Goal: Task Accomplishment & Management: Use online tool/utility

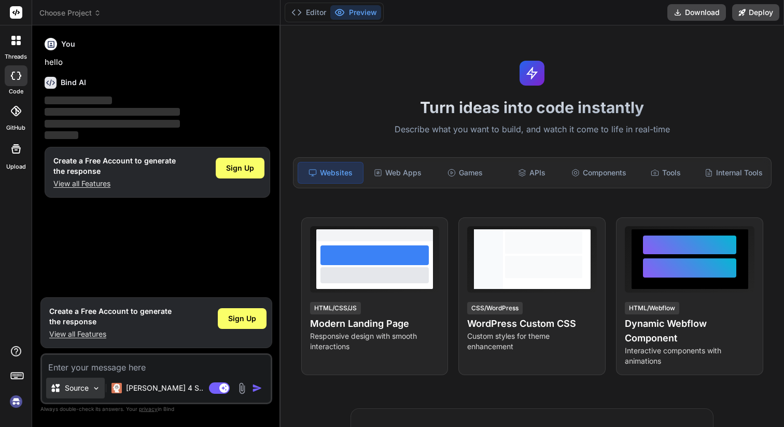
click at [95, 388] on img at bounding box center [96, 388] width 9 height 9
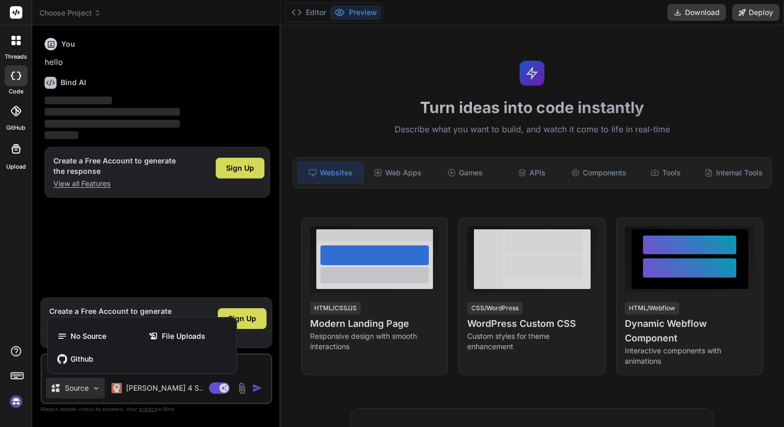
click at [95, 388] on div at bounding box center [392, 213] width 784 height 427
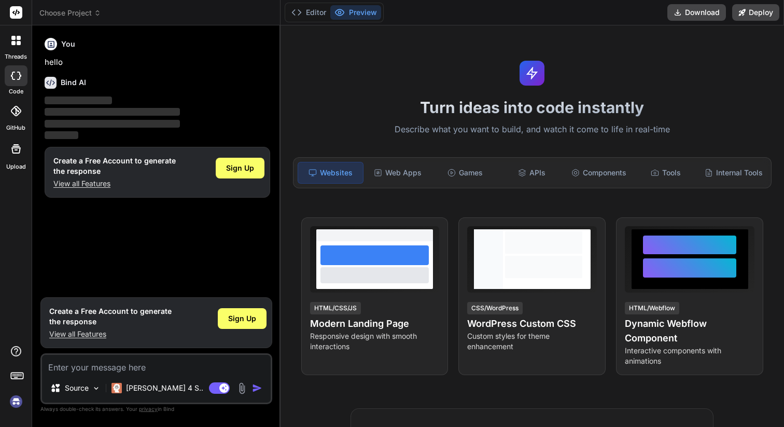
click at [21, 376] on rect at bounding box center [21, 376] width 1 height 1
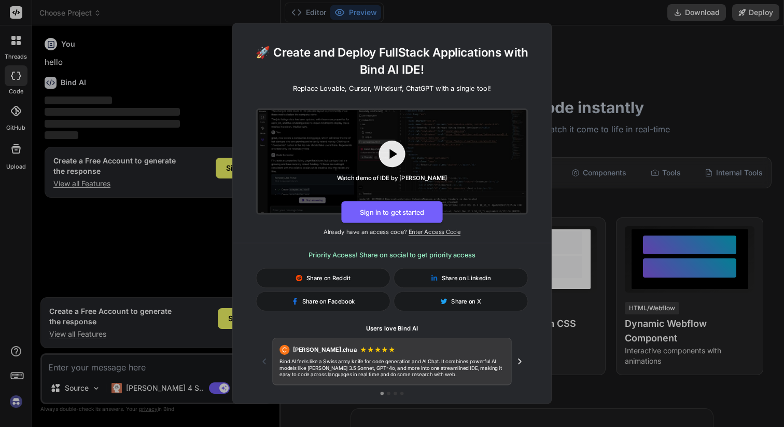
click at [567, 211] on div "🚀 Create and Deploy FullStack Applications with Bind AI IDE! Replace Lovable, C…" at bounding box center [392, 213] width 784 height 427
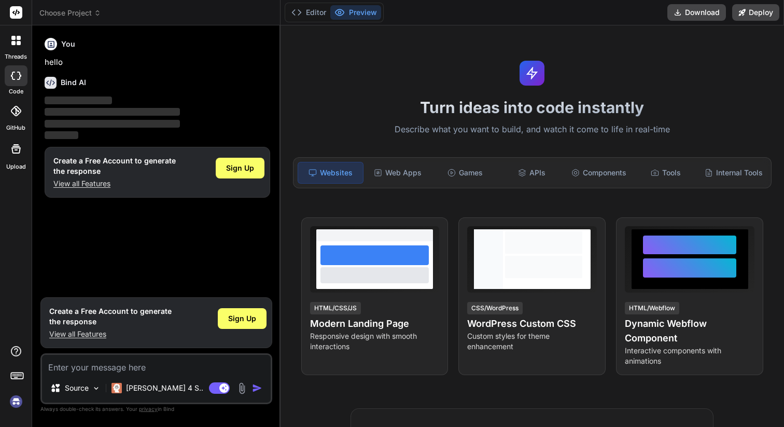
click at [16, 48] on div at bounding box center [16, 41] width 22 height 22
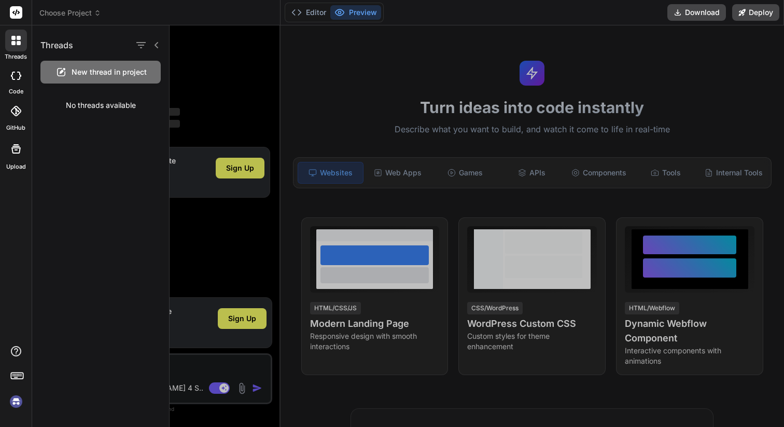
click at [15, 79] on icon at bounding box center [16, 76] width 10 height 8
type textarea "x"
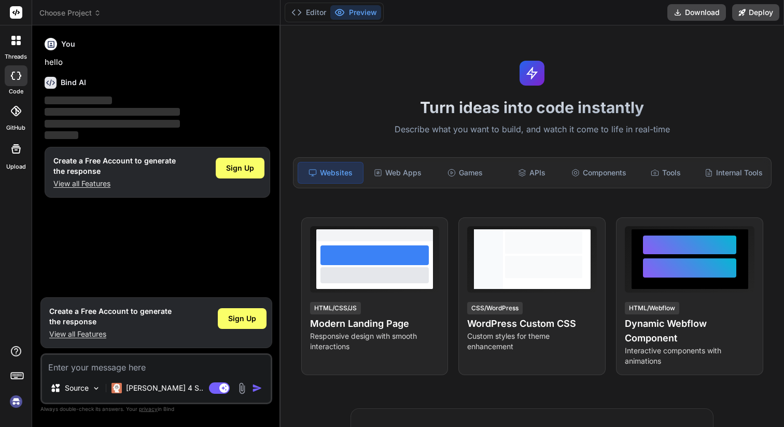
click at [147, 375] on div "Source Claude 4 S.. Agent Mode. When this toggle is activated, AI automatically…" at bounding box center [156, 378] width 232 height 51
click at [138, 366] on textarea at bounding box center [156, 364] width 229 height 19
paste textarea "Landing Page Header: Logo + navigation (optional: About, Contact). Main Options…"
type textarea "Landing Page Header: Logo + navigation (optional: About, Contact). Main Options…"
type textarea "x"
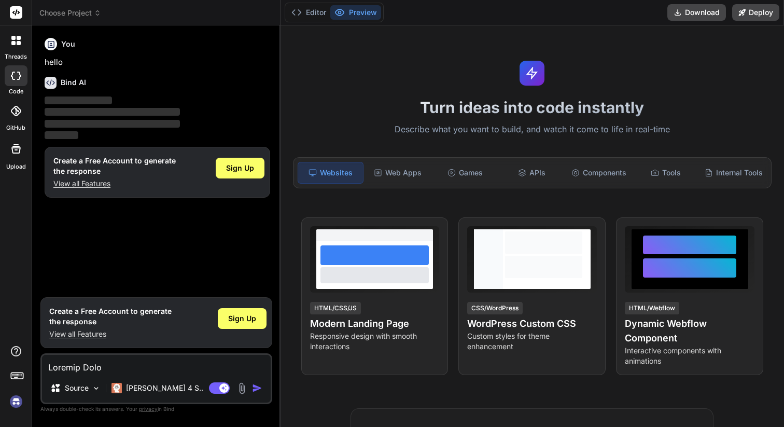
scroll to position [1967, 0]
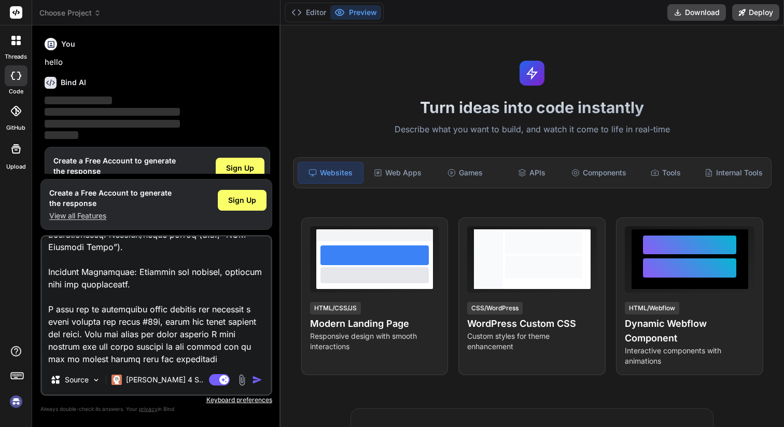
type textarea "Landing Page Header: Logo + navigation (optional: About, Contact). Main Options…"
click at [255, 380] on img "button" at bounding box center [257, 379] width 10 height 10
click at [248, 197] on span "Sign Up" at bounding box center [242, 200] width 28 height 10
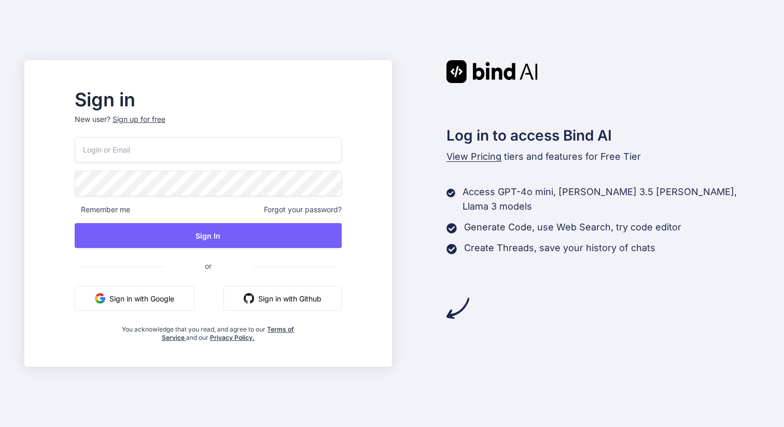
click at [168, 292] on button "Sign in with Google" at bounding box center [135, 298] width 120 height 25
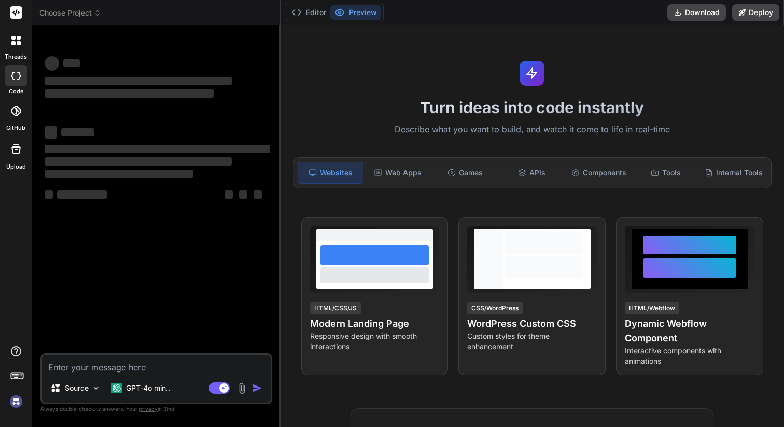
click at [8, 47] on div at bounding box center [16, 41] width 22 height 22
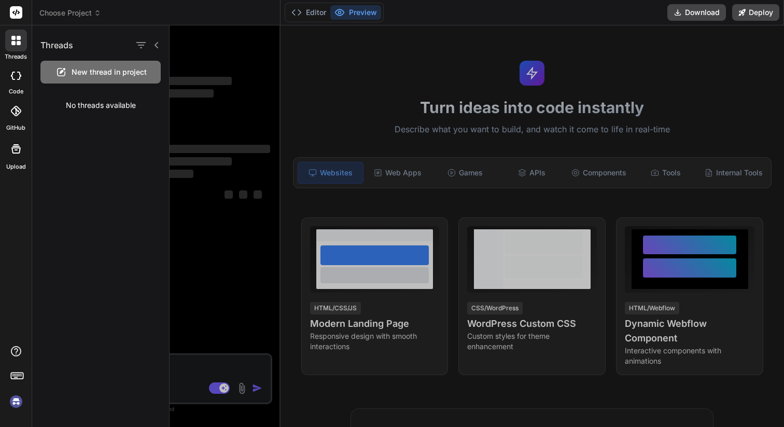
click at [100, 75] on span "New thread in project" at bounding box center [109, 72] width 75 height 10
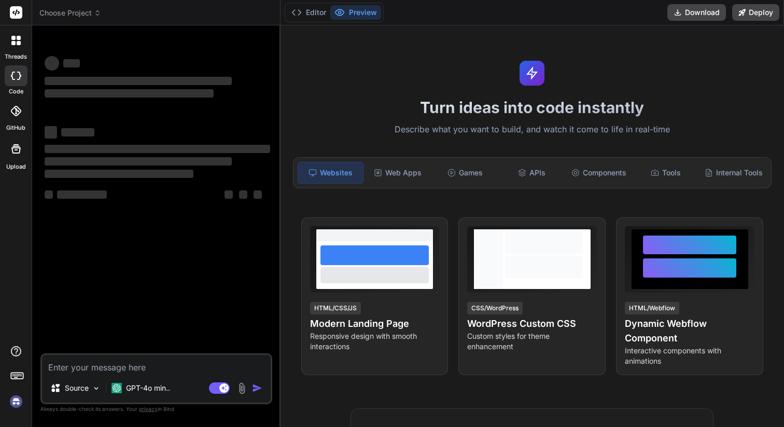
type textarea "x"
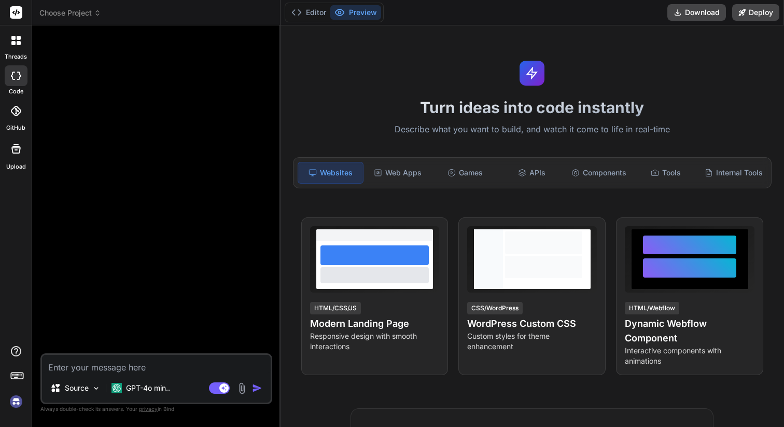
click at [123, 367] on textarea at bounding box center [156, 364] width 229 height 19
paste textarea "Landing Page Header: Logo + navigation (optional: About, Contact). Main Options…"
type textarea "Landing Page Header: Logo + navigation (optional: About, Contact). Main Options…"
type textarea "x"
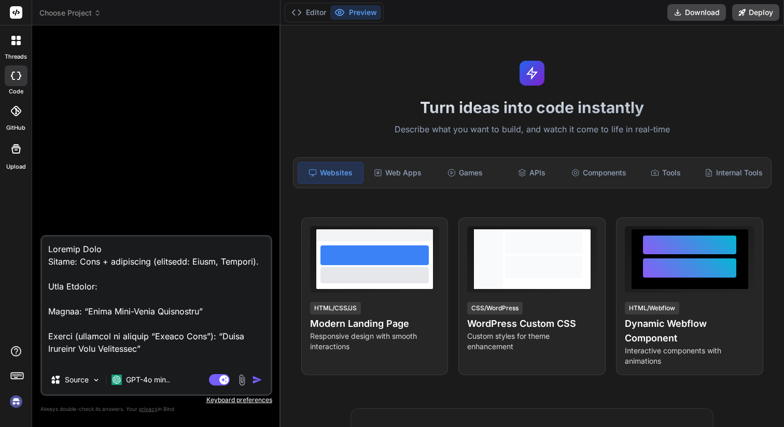
scroll to position [1967, 0]
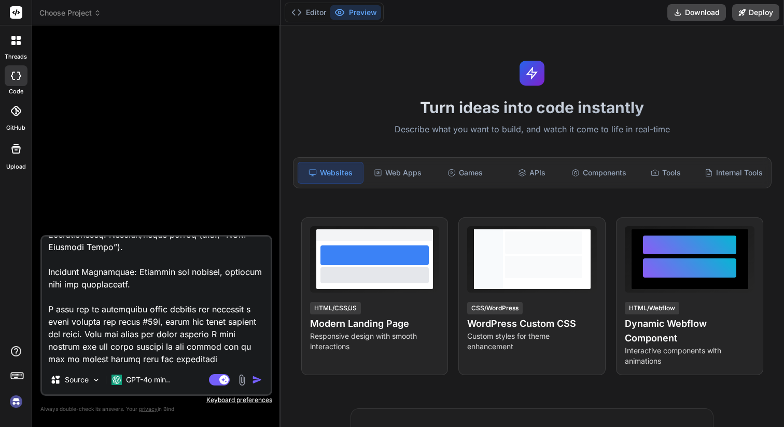
type textarea "Landing Page Header: Logo + navigation (optional: About, Contact). Main Options…"
click at [251, 378] on div "Agent Mode. When this toggle is activated, AI automatically makes decisions, re…" at bounding box center [237, 379] width 60 height 12
click at [256, 379] on img "button" at bounding box center [257, 379] width 10 height 10
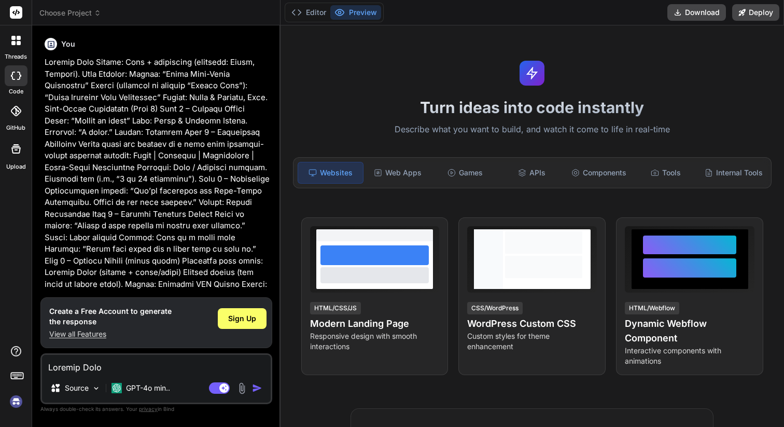
scroll to position [506, 0]
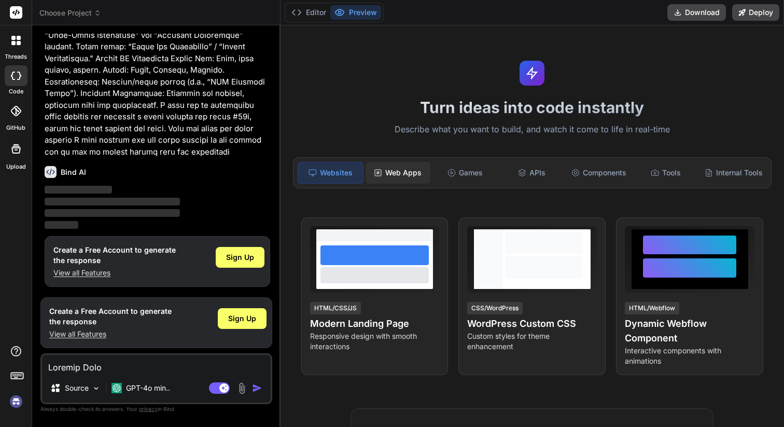
click at [406, 175] on div "Web Apps" at bounding box center [398, 173] width 65 height 22
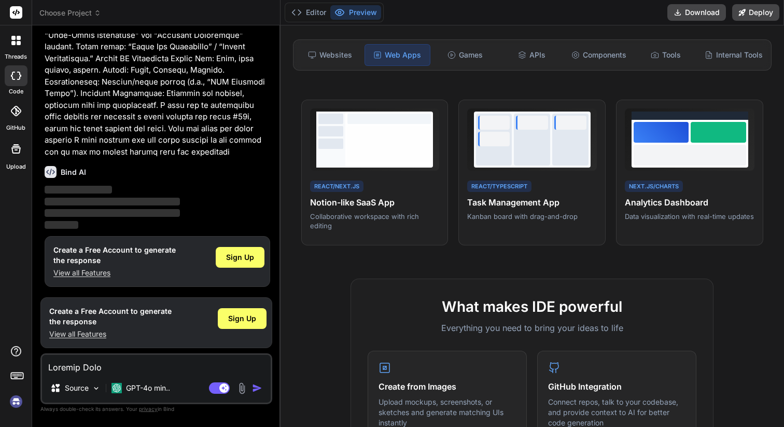
scroll to position [13, 0]
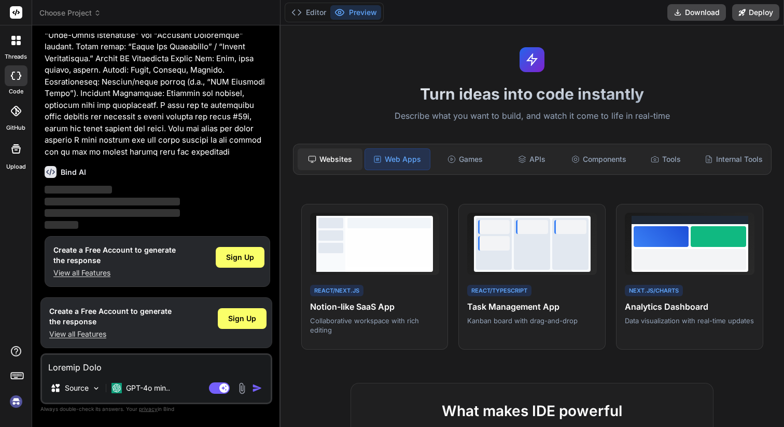
click at [336, 161] on div "Websites" at bounding box center [330, 159] width 65 height 22
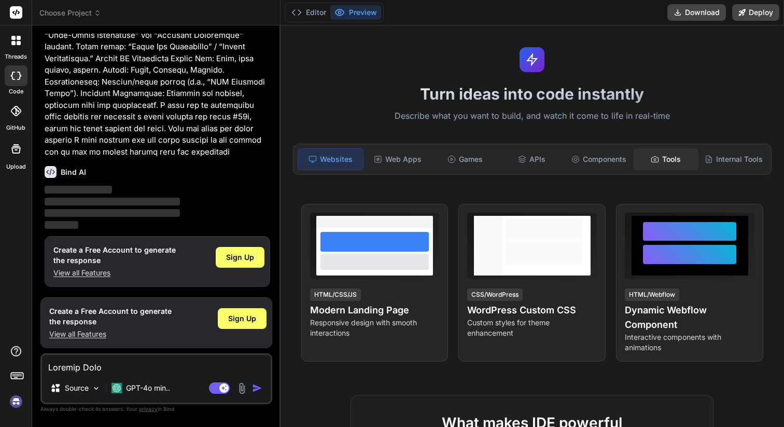
click at [665, 163] on div "Tools" at bounding box center [666, 159] width 65 height 22
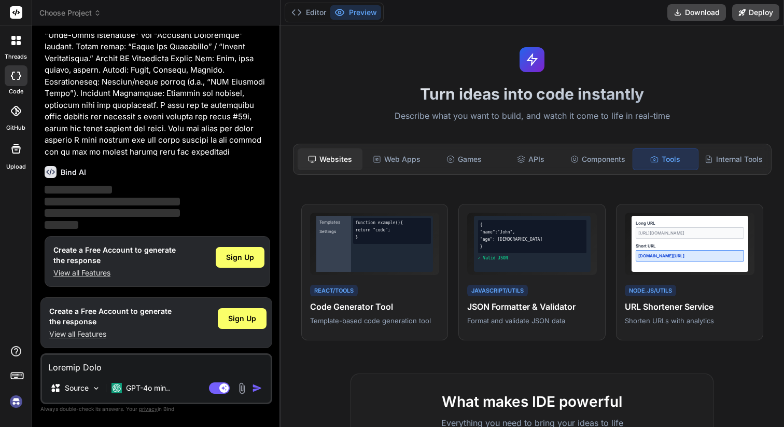
click at [319, 162] on div "Websites" at bounding box center [330, 159] width 65 height 22
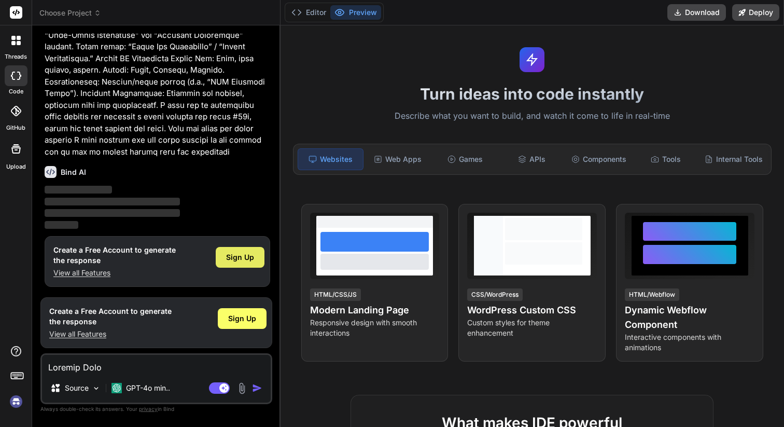
click at [231, 253] on span "Sign Up" at bounding box center [240, 257] width 28 height 10
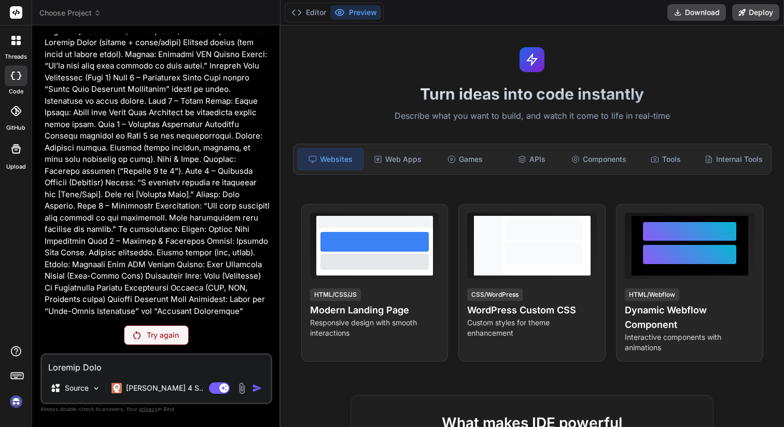
scroll to position [346, 0]
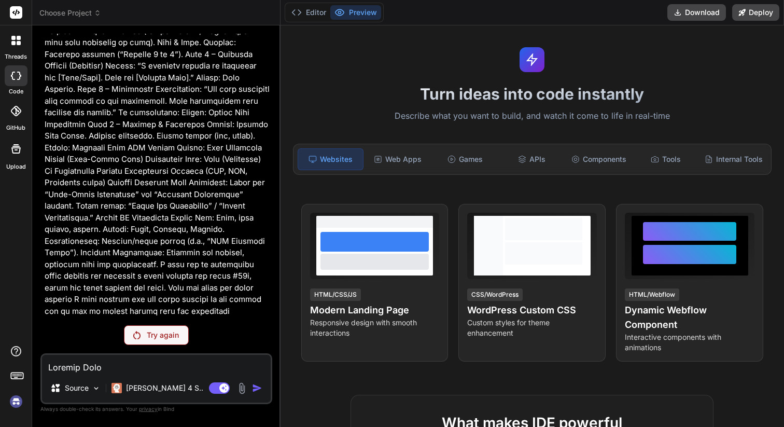
click at [195, 256] on p at bounding box center [158, 13] width 226 height 607
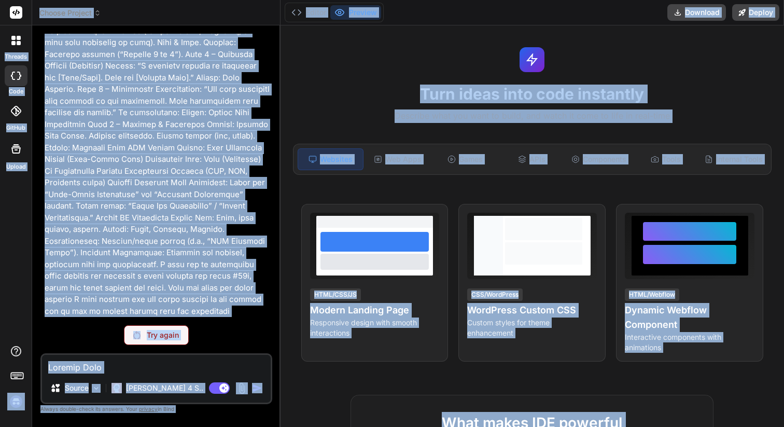
click at [195, 256] on p at bounding box center [158, 13] width 226 height 607
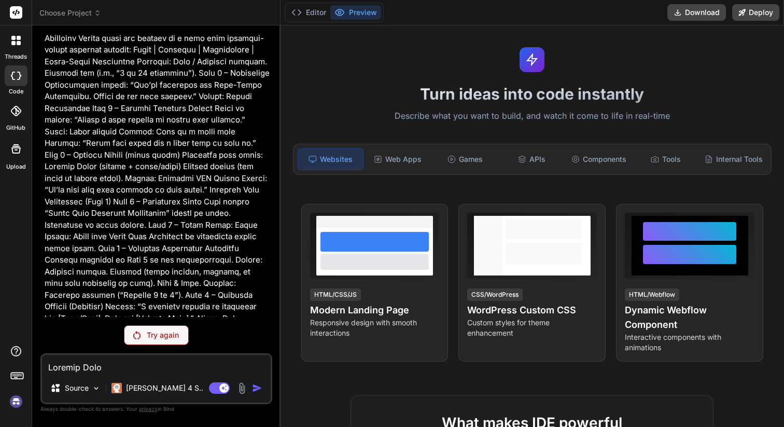
scroll to position [0, 0]
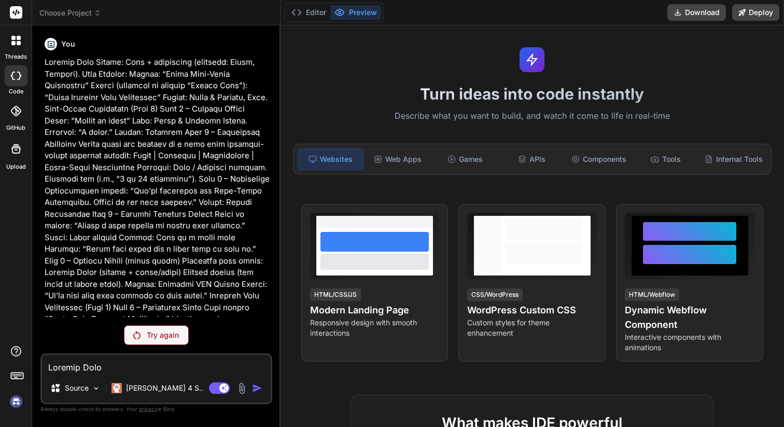
click at [131, 183] on p at bounding box center [158, 360] width 226 height 607
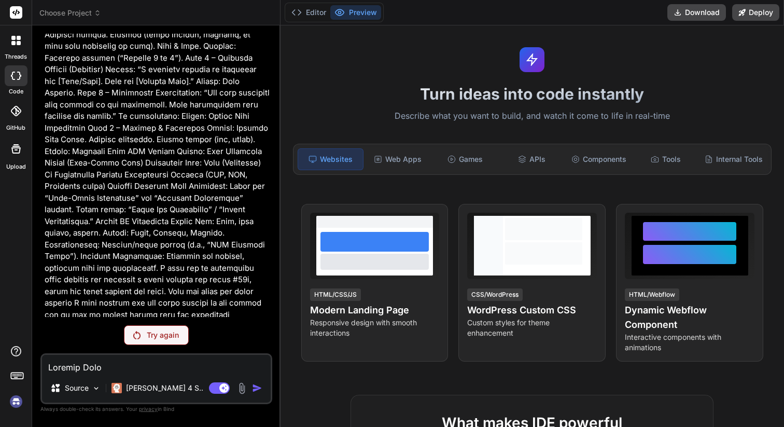
scroll to position [346, 0]
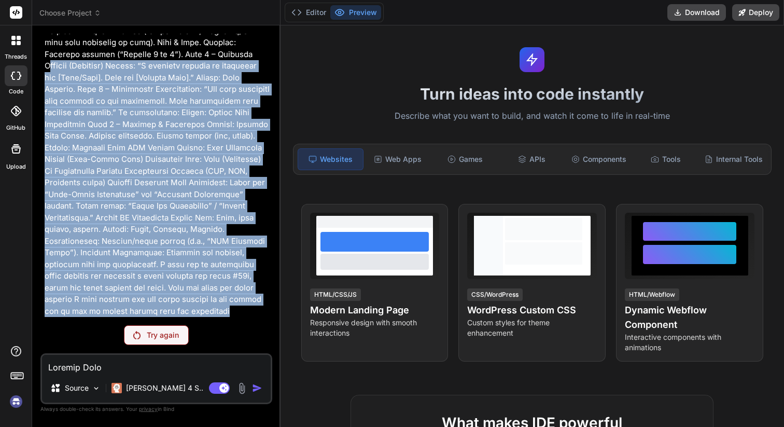
drag, startPoint x: 95, startPoint y: 313, endPoint x: 90, endPoint y: 49, distance: 263.5
click at [90, 49] on p at bounding box center [158, 13] width 226 height 607
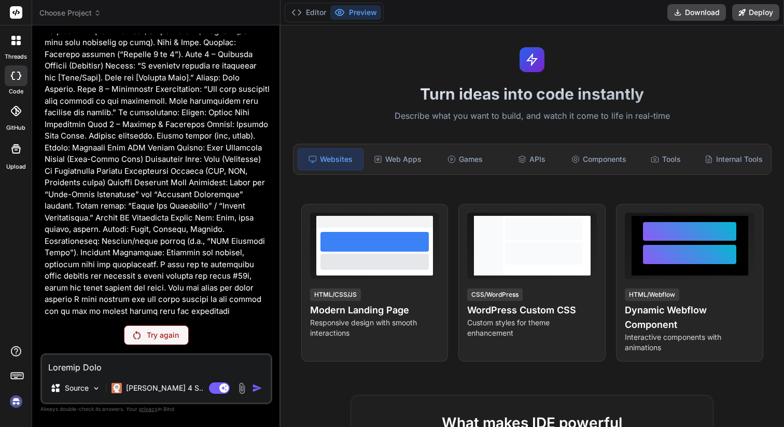
click at [18, 41] on icon at bounding box center [19, 43] width 4 height 4
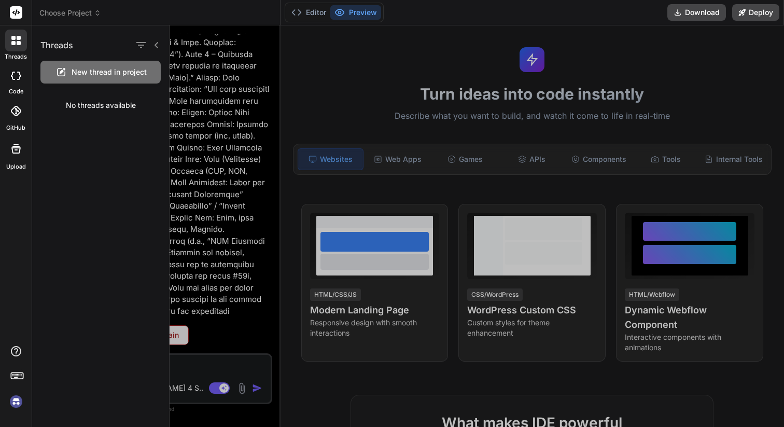
click at [71, 75] on div "New thread in project" at bounding box center [100, 72] width 120 height 23
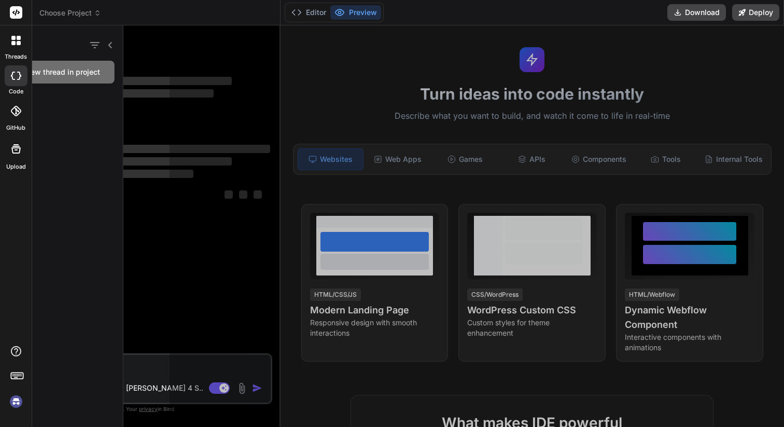
scroll to position [69, 0]
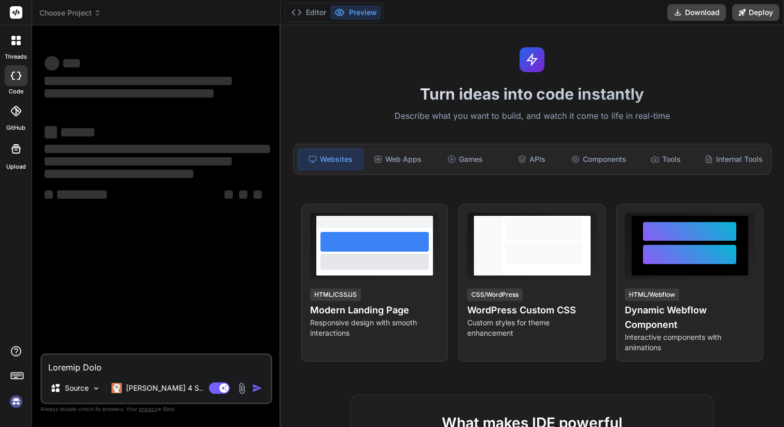
type textarea "x"
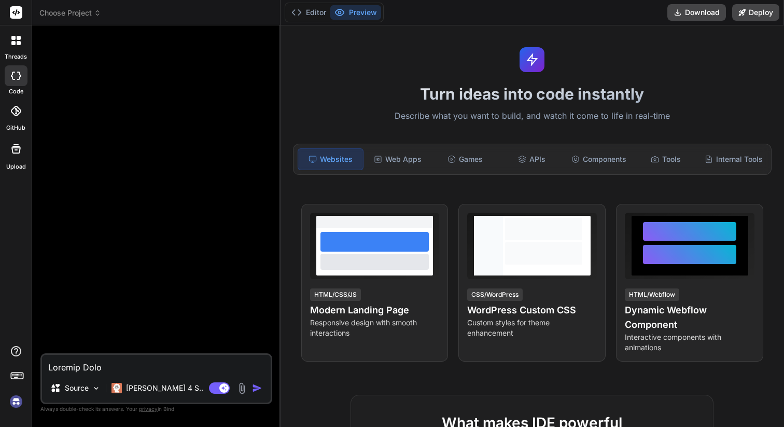
click at [75, 368] on textarea at bounding box center [156, 364] width 229 height 19
type textarea "H"
type textarea "x"
type textarea "HI"
type textarea "x"
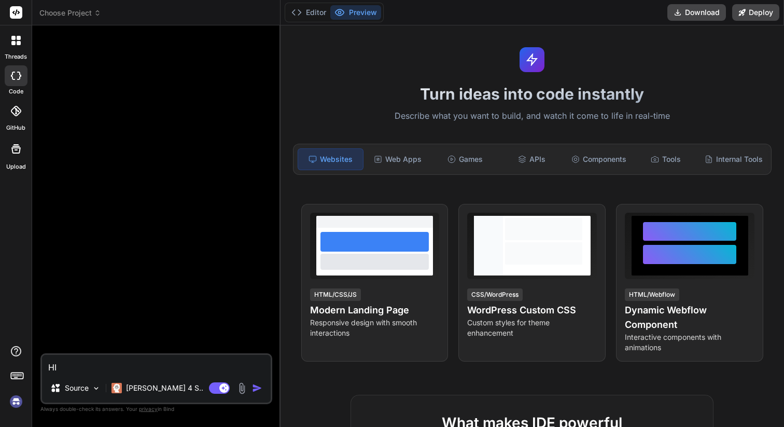
type textarea "HI"
click at [257, 387] on img "button" at bounding box center [257, 388] width 10 height 10
type textarea "x"
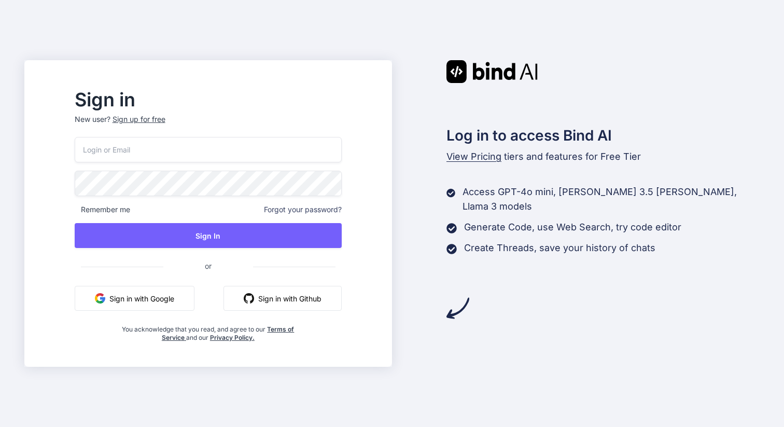
click at [170, 291] on button "Sign in with Google" at bounding box center [135, 298] width 120 height 25
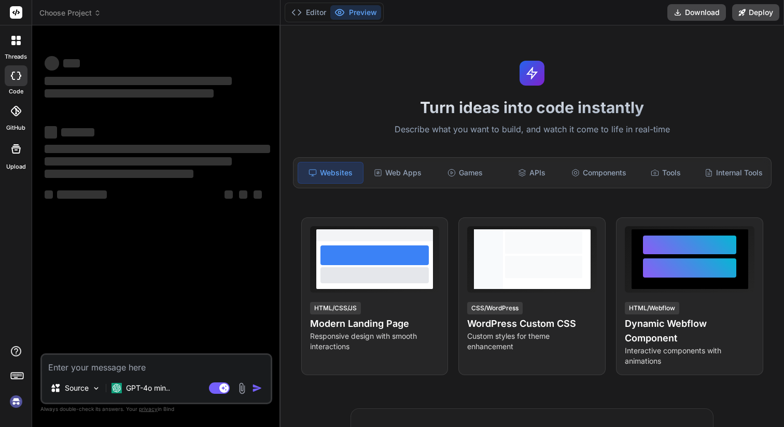
type textarea "x"
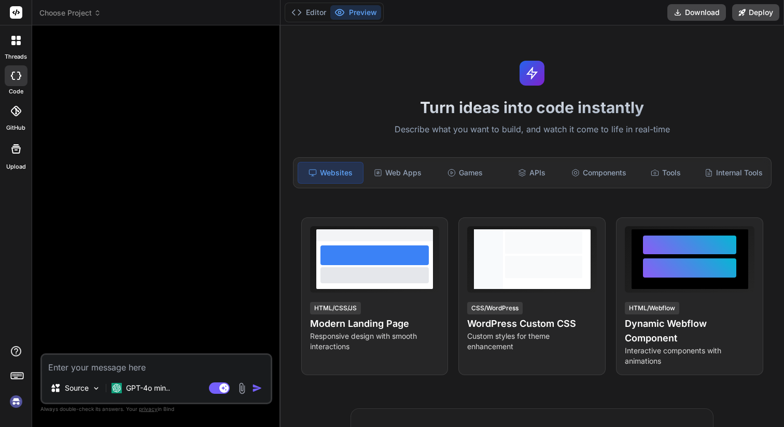
click at [18, 44] on icon at bounding box center [19, 43] width 4 height 4
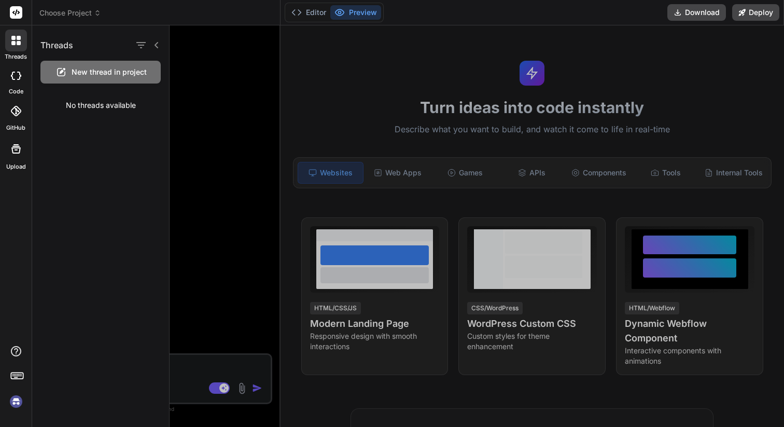
click at [18, 45] on icon at bounding box center [19, 43] width 4 height 4
click at [154, 46] on icon at bounding box center [156, 45] width 8 height 8
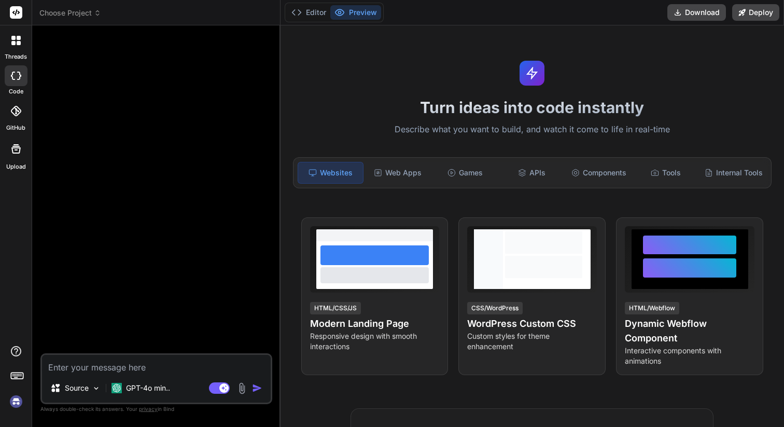
click at [128, 367] on textarea at bounding box center [156, 364] width 229 height 19
type textarea "H"
type textarea "x"
type textarea "HI"
type textarea "x"
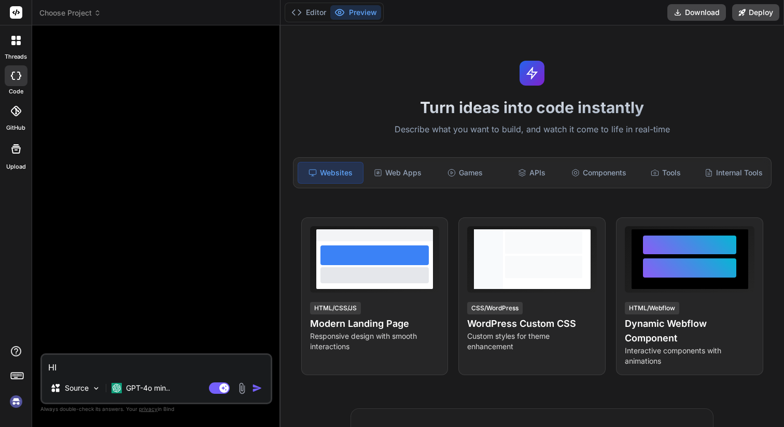
type textarea "HI"
click at [262, 386] on button "button" at bounding box center [259, 388] width 15 height 10
type textarea "x"
